Goal: Navigation & Orientation: Find specific page/section

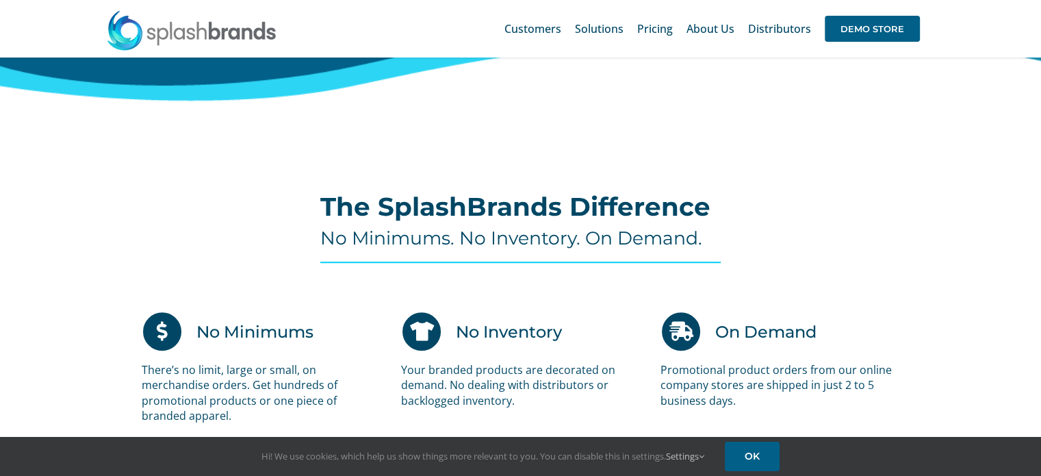
scroll to position [713, 0]
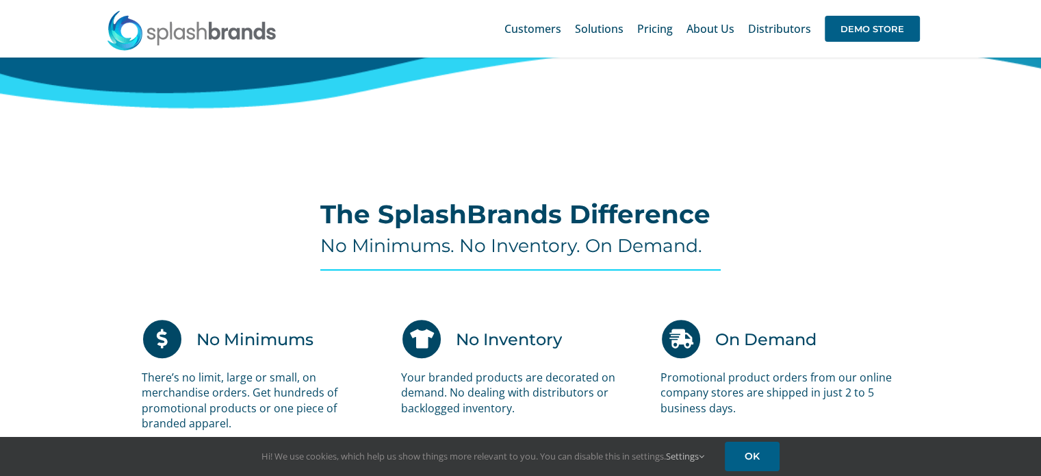
click at [531, 254] on h4 "No Minimums. No Inventory. On Demand." at bounding box center [520, 246] width 400 height 22
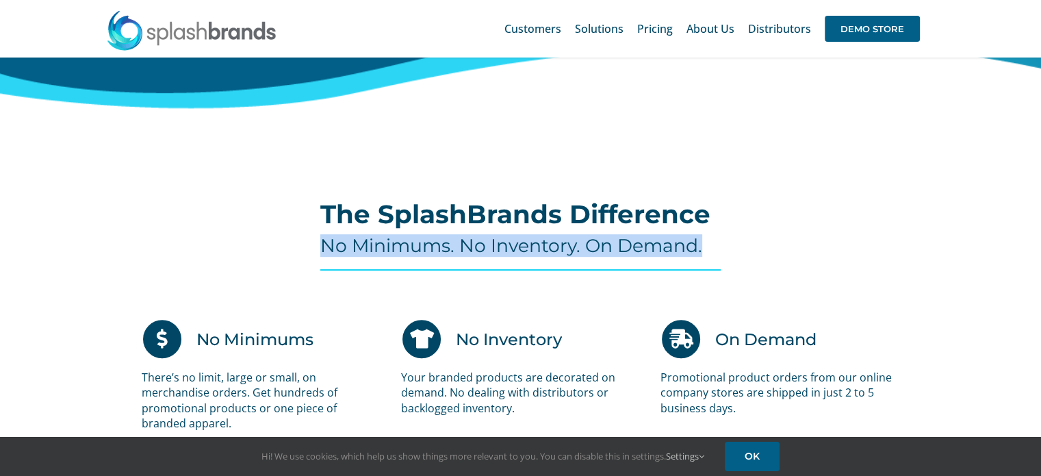
click at [531, 254] on h4 "No Minimums. No Inventory. On Demand." at bounding box center [520, 246] width 400 height 22
copy div "No Minimums. No Inventory. On Demand."
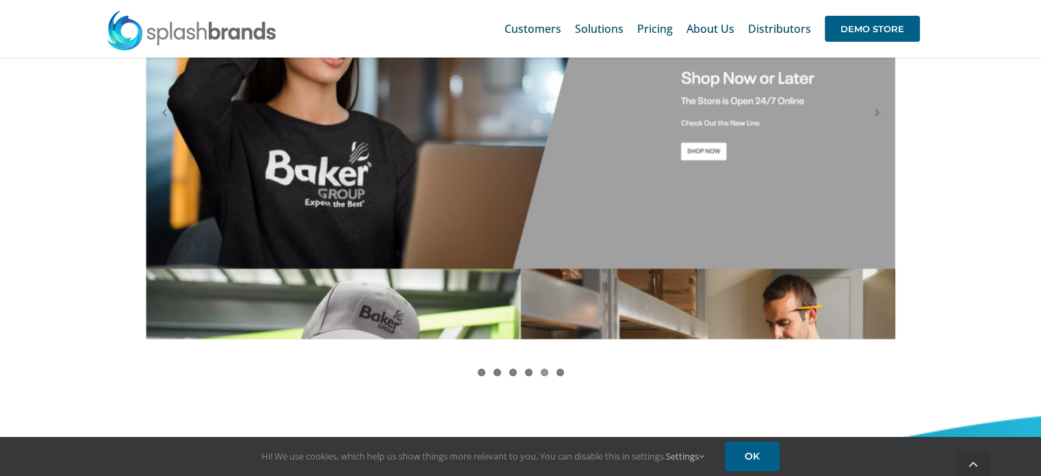
scroll to position [1358, 0]
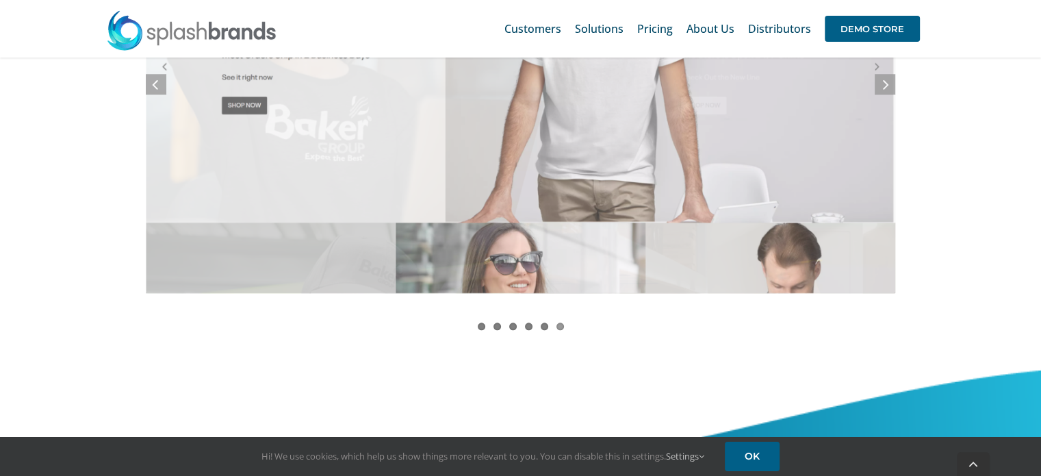
click at [481, 330] on ol "1 2 3 4 5 6" at bounding box center [521, 329] width 750 height 15
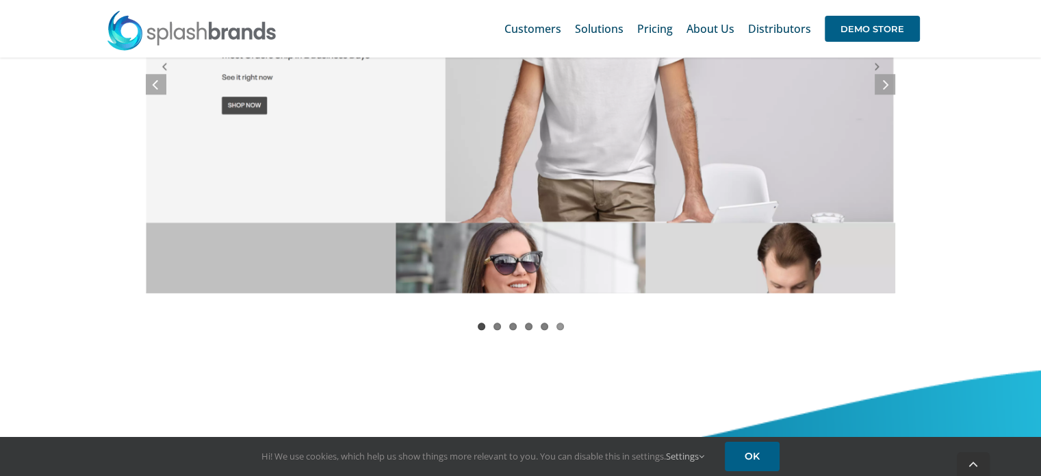
click at [481, 324] on link "1" at bounding box center [482, 326] width 8 height 8
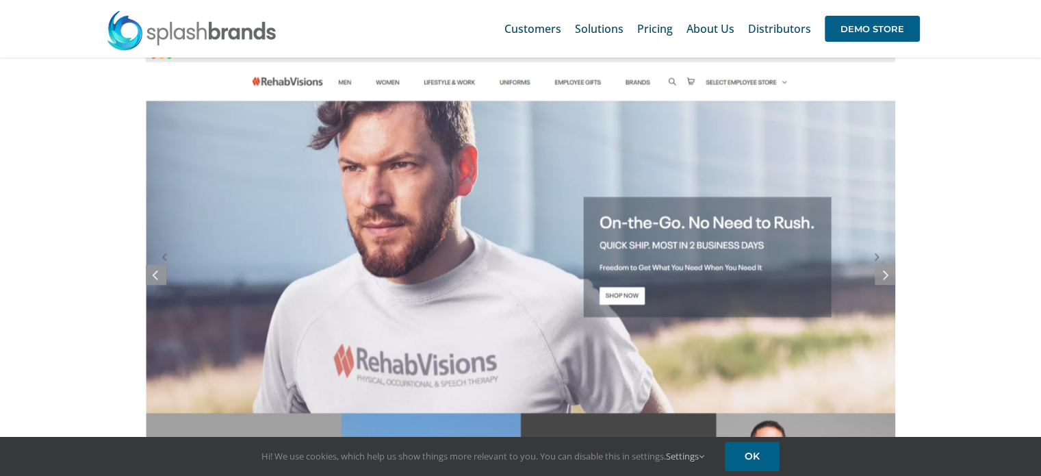
scroll to position [1166, 0]
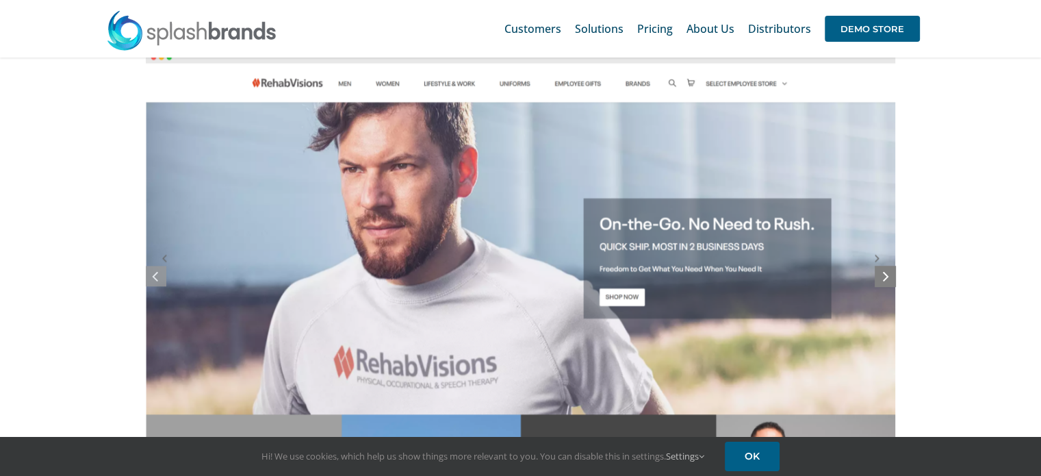
drag, startPoint x: 882, startPoint y: 255, endPoint x: 881, endPoint y: 275, distance: 20.5
click at [881, 275] on link at bounding box center [885, 276] width 21 height 21
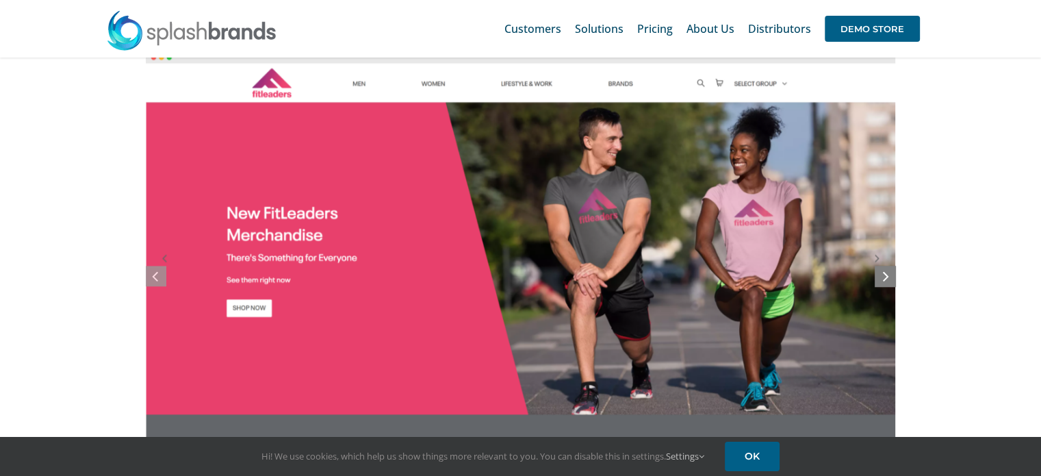
click at [881, 275] on link at bounding box center [885, 276] width 21 height 21
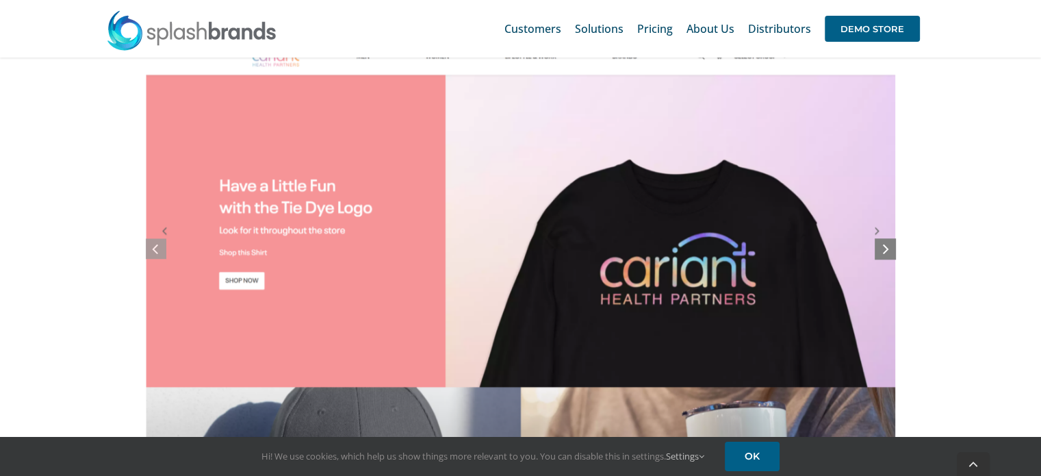
scroll to position [1221, 0]
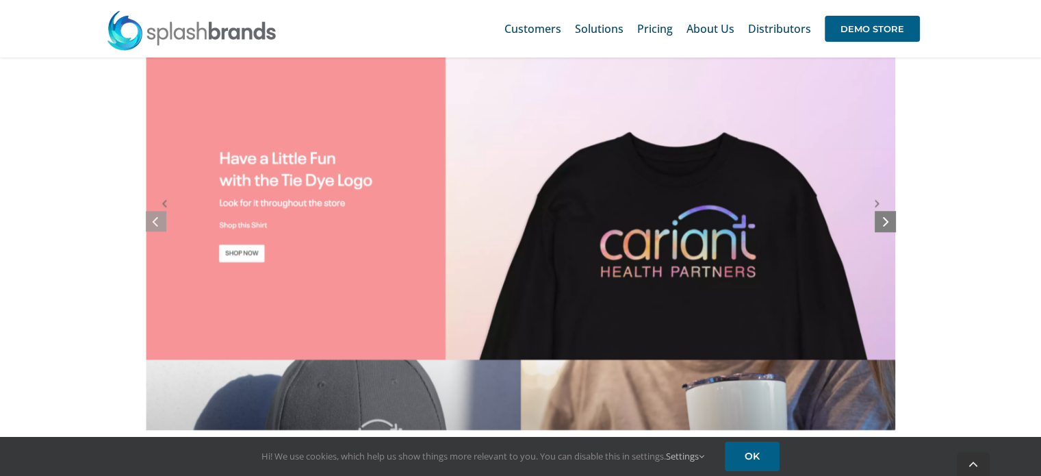
click at [888, 216] on icon at bounding box center [886, 220] width 6 height 17
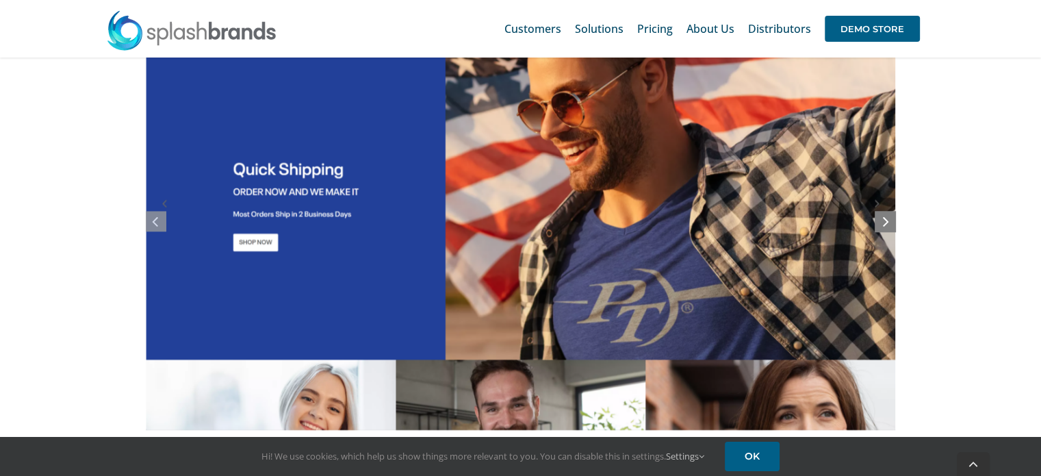
click at [888, 216] on icon at bounding box center [886, 220] width 6 height 17
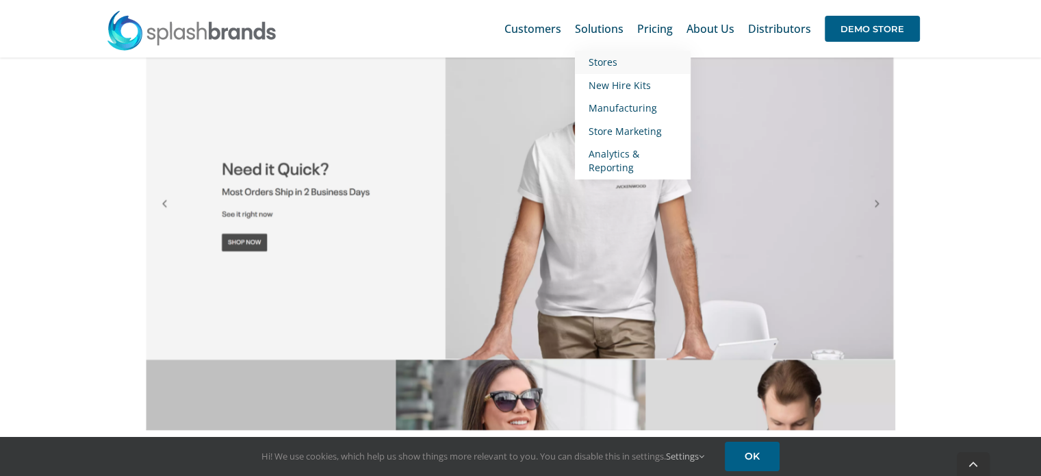
click at [600, 60] on span "Stores" at bounding box center [603, 61] width 29 height 13
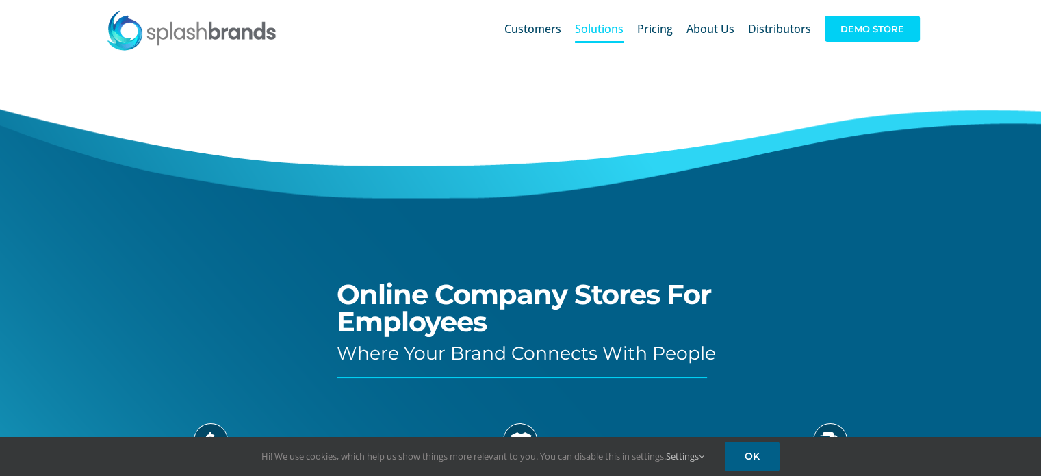
click at [895, 17] on span "DEMO STORE" at bounding box center [872, 29] width 95 height 26
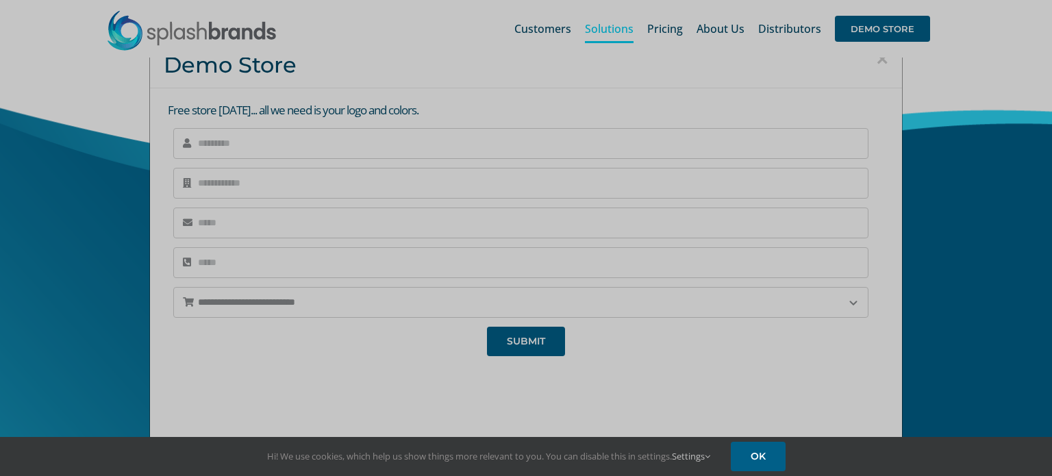
drag, startPoint x: 893, startPoint y: 188, endPoint x: 893, endPoint y: 281, distance: 93.1
click at [893, 281] on div at bounding box center [526, 238] width 1052 height 476
click at [889, 370] on div at bounding box center [526, 238] width 1052 height 476
click at [783, 448] on link "OK" at bounding box center [757, 456] width 55 height 29
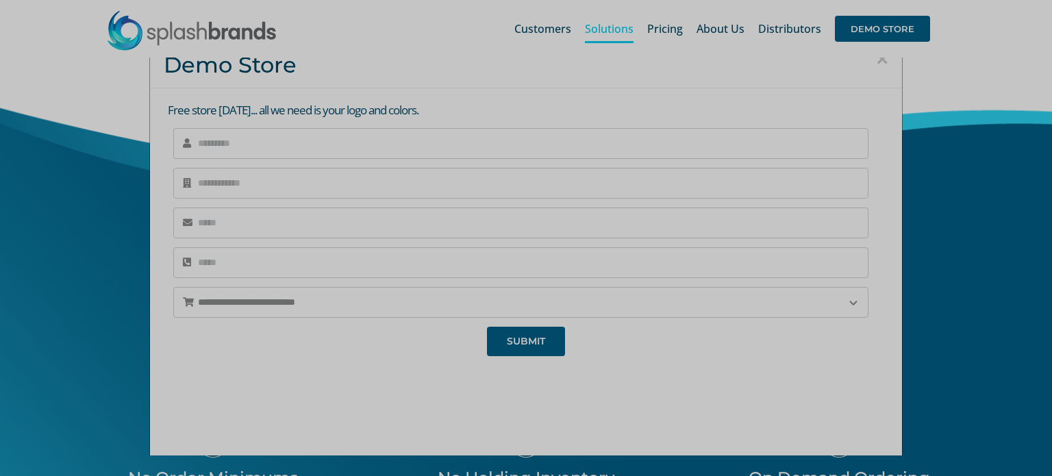
drag, startPoint x: 896, startPoint y: 299, endPoint x: 882, endPoint y: 393, distance: 94.9
click at [882, 393] on div at bounding box center [526, 238] width 1052 height 476
click at [895, 400] on div at bounding box center [526, 238] width 1052 height 476
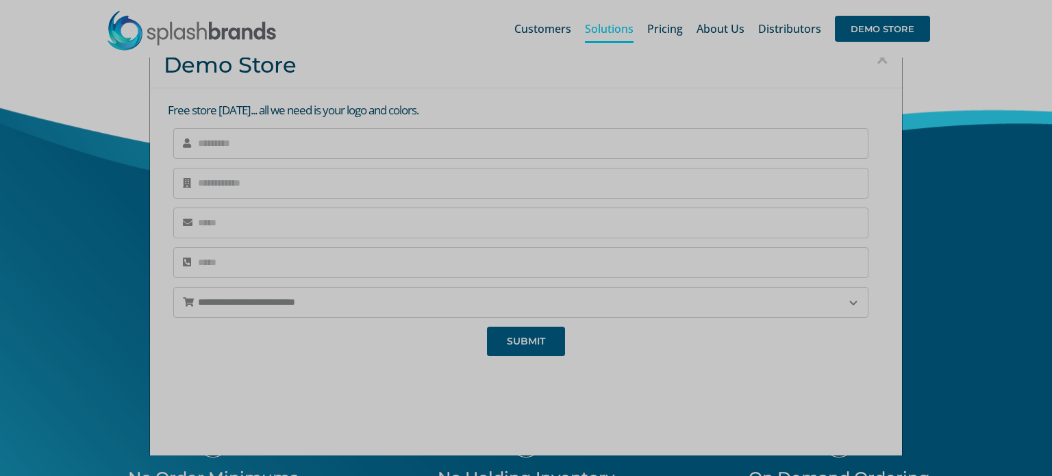
click at [895, 400] on div at bounding box center [526, 238] width 1052 height 476
click at [938, 390] on div at bounding box center [526, 238] width 1052 height 476
click at [1002, 189] on div at bounding box center [526, 238] width 1052 height 476
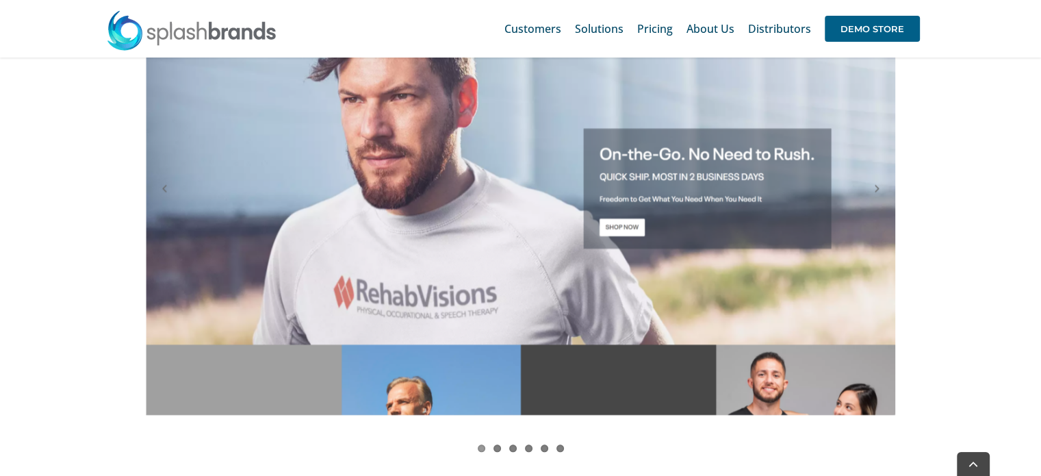
scroll to position [1221, 0]
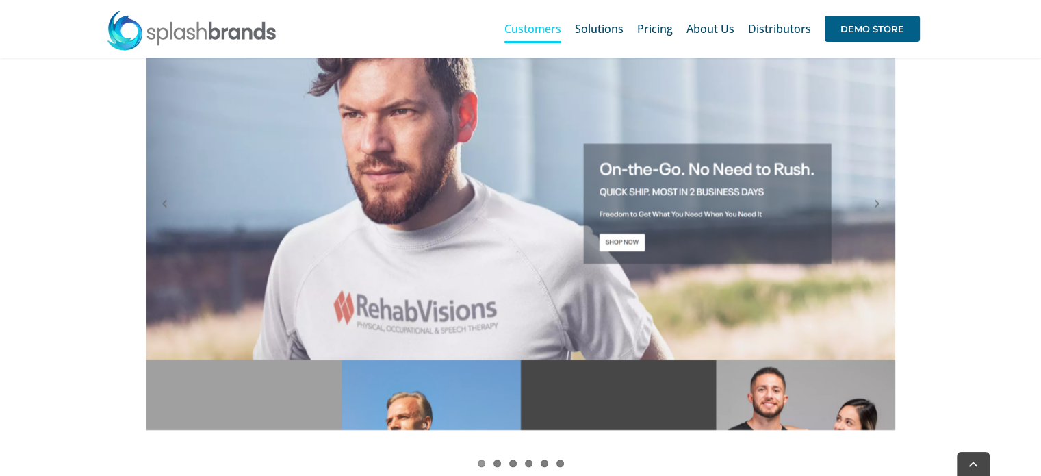
click at [540, 18] on link "Customers" at bounding box center [533, 29] width 57 height 44
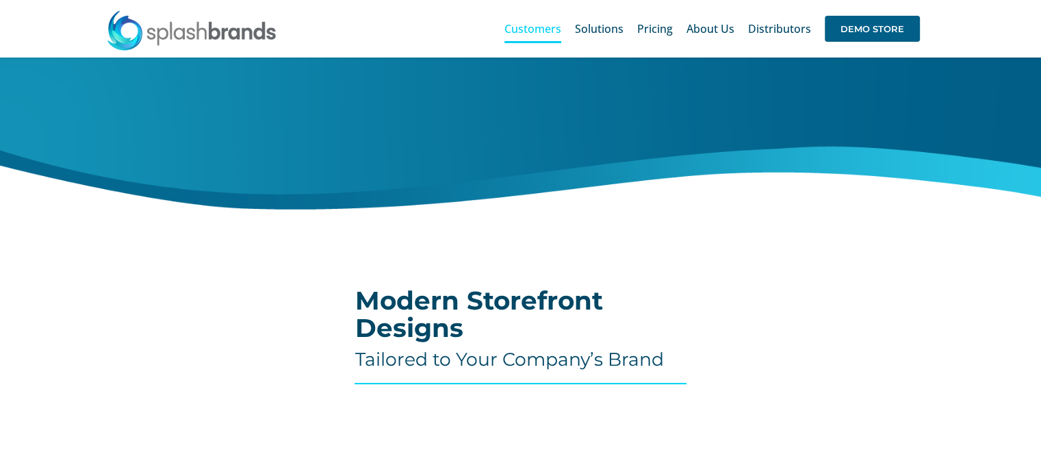
scroll to position [226, 0]
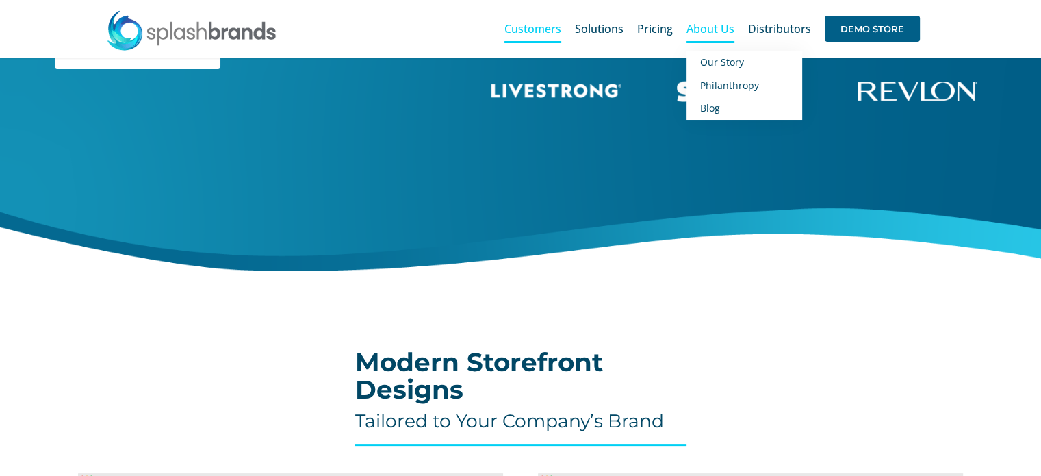
click at [725, 34] on span "About Us" at bounding box center [711, 28] width 48 height 11
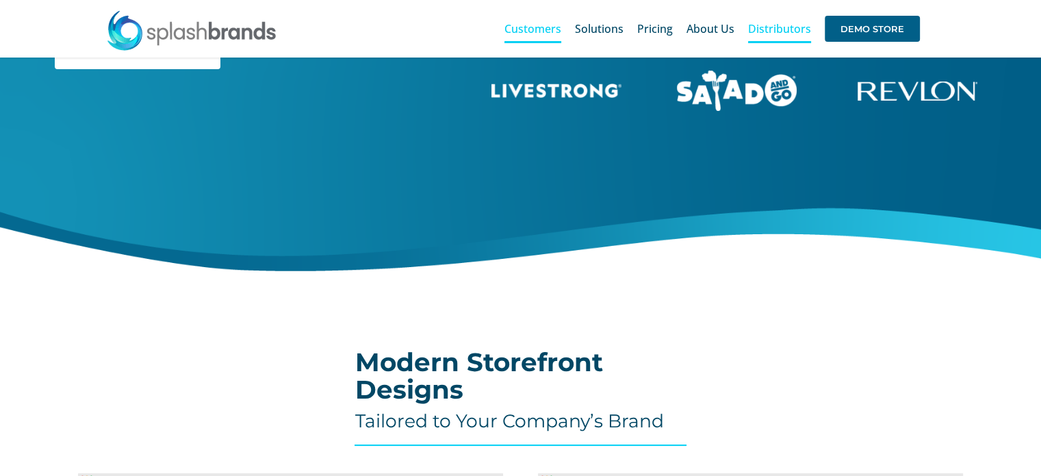
click at [759, 28] on span "Distributors" at bounding box center [779, 28] width 63 height 11
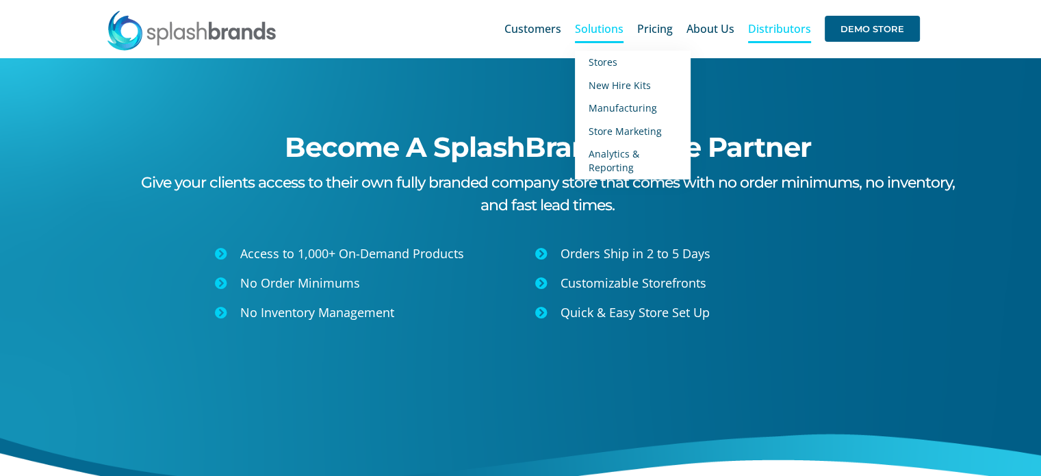
click at [600, 28] on span "Solutions" at bounding box center [599, 28] width 49 height 11
click at [600, 60] on span "Stores" at bounding box center [603, 61] width 29 height 13
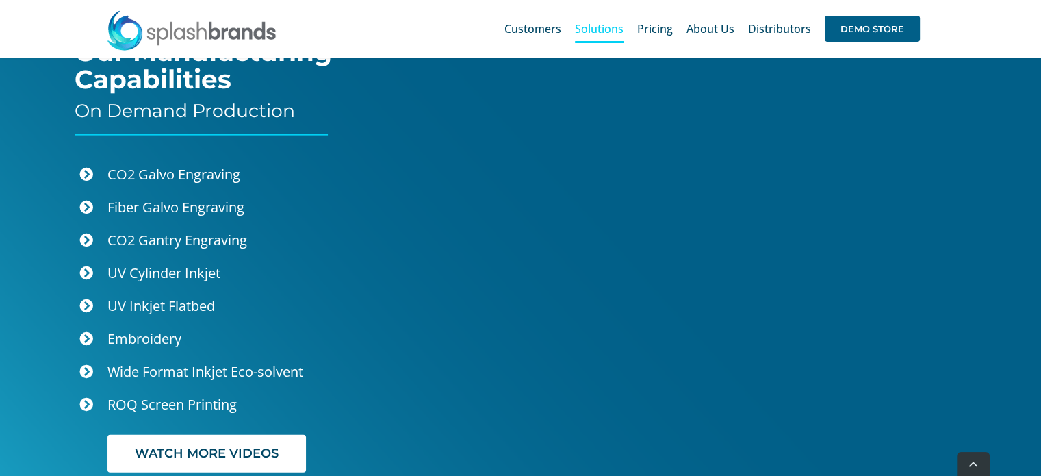
scroll to position [3199, 0]
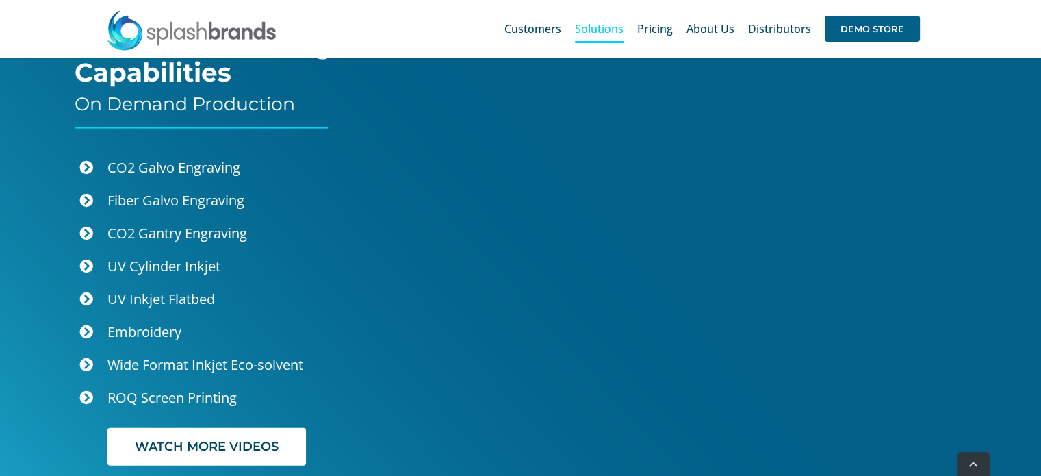
click at [497, 29] on div "Search for: * Customers Solutions Stores New Hire Kits Manufacturing Store Mark…" at bounding box center [521, 29] width 1000 height 58
click at [497, 30] on div "Search for: * Customers Solutions Stores New Hire Kits Manufacturing Store Mark…" at bounding box center [521, 29] width 1000 height 58
click at [520, 25] on span "Customers" at bounding box center [533, 28] width 57 height 11
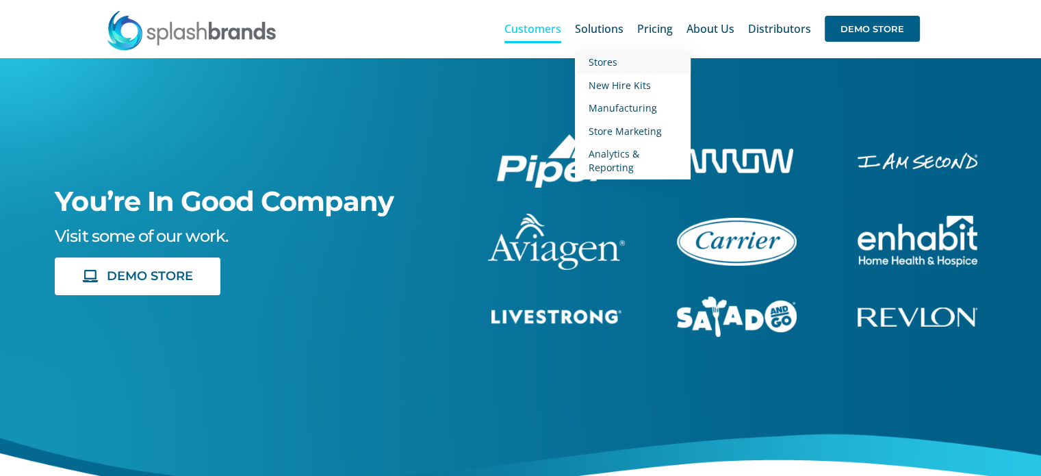
click at [604, 71] on link "Stores" at bounding box center [633, 62] width 116 height 23
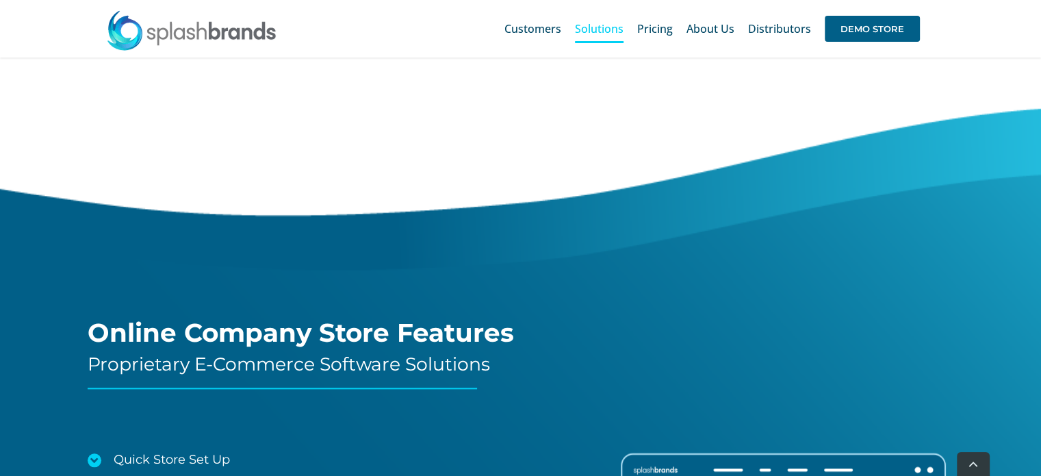
scroll to position [1733, 0]
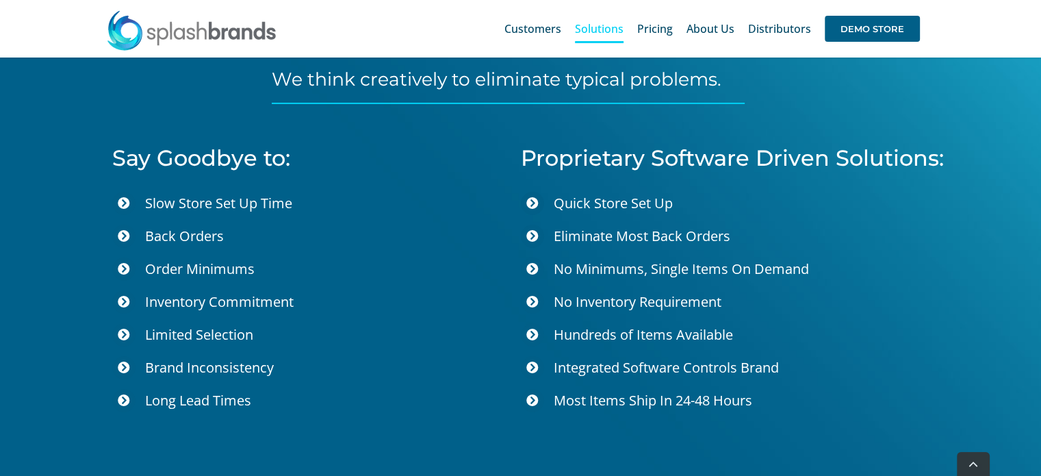
scroll to position [5091, 0]
